Goal: Task Accomplishment & Management: Manage account settings

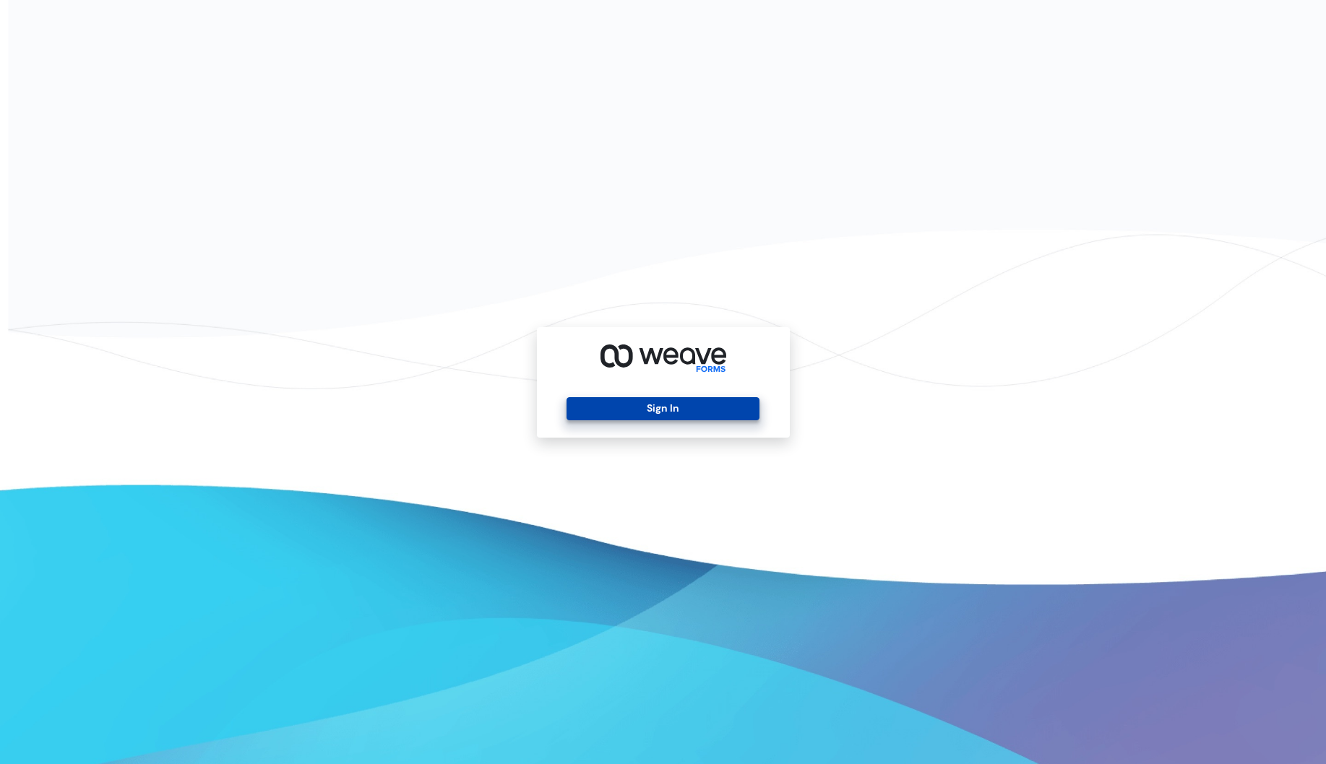
click at [687, 409] on button "Sign In" at bounding box center [662, 408] width 193 height 23
